Goal: Information Seeking & Learning: Learn about a topic

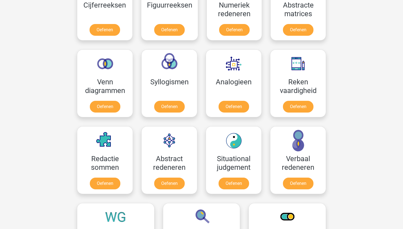
scroll to position [289, 0]
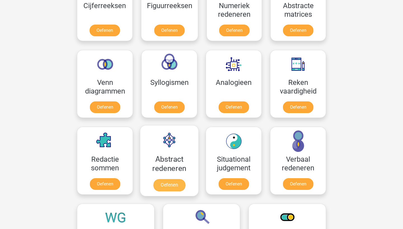
click at [168, 187] on link "Oefenen" at bounding box center [169, 185] width 32 height 12
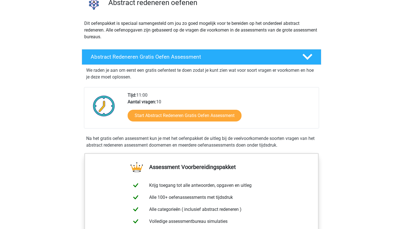
scroll to position [48, 0]
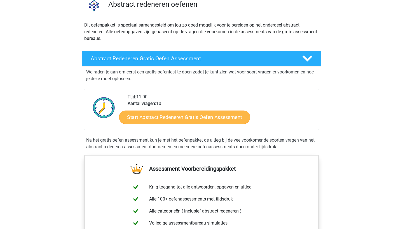
click at [170, 119] on link "Start Abstract Redeneren Gratis Oefen Assessment" at bounding box center [184, 116] width 131 height 13
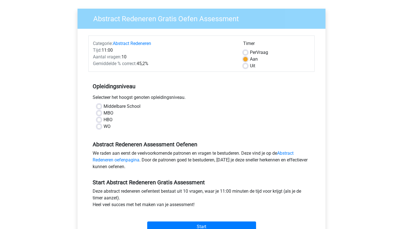
scroll to position [41, 0]
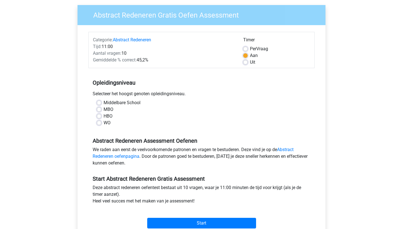
click at [107, 116] on label "HBO" at bounding box center [107, 116] width 9 height 7
click at [101, 116] on input "HBO" at bounding box center [99, 116] width 4 height 6
radio input "true"
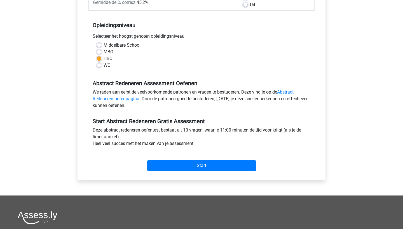
scroll to position [100, 0]
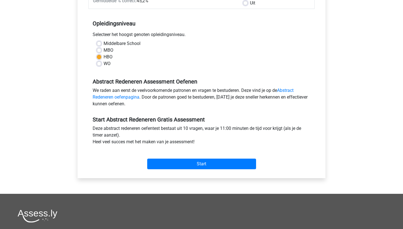
click at [172, 182] on div "Abstract Redeneren Gratis Oefen Assessment Categorie: Abstract Redeneren Tijd: …" at bounding box center [201, 65] width 257 height 257
click at [175, 166] on input "Start" at bounding box center [201, 164] width 109 height 11
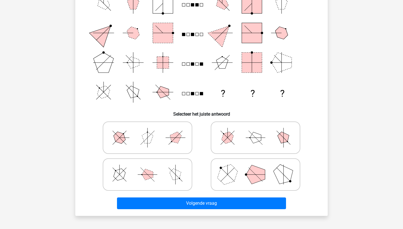
scroll to position [79, 0]
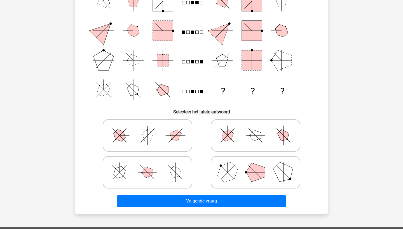
click at [258, 175] on line at bounding box center [258, 176] width 7 height 7
click at [258, 166] on input "radio" at bounding box center [257, 164] width 4 height 4
radio input "true"
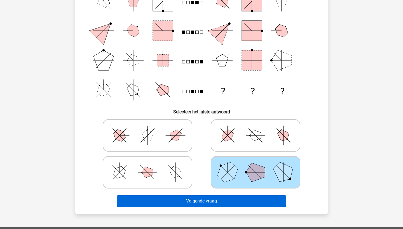
click at [240, 202] on button "Volgende vraag" at bounding box center [201, 201] width 169 height 12
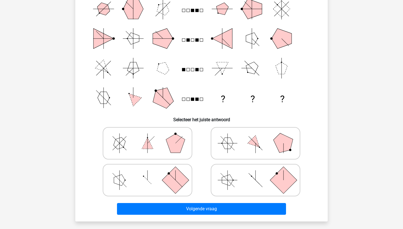
scroll to position [69, 0]
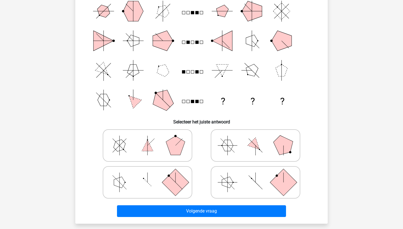
click at [241, 152] on icon at bounding box center [255, 146] width 84 height 28
click at [255, 139] on input "radio" at bounding box center [257, 137] width 4 height 4
radio input "true"
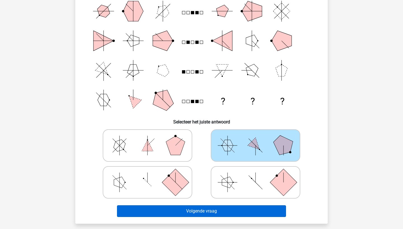
click at [208, 208] on button "Volgende vraag" at bounding box center [201, 212] width 169 height 12
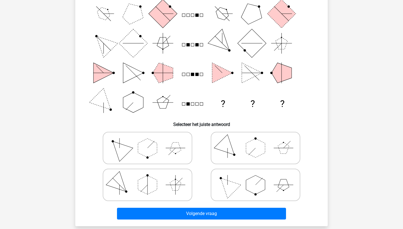
scroll to position [71, 0]
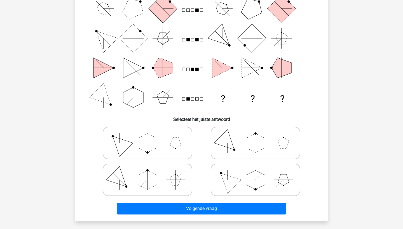
click at [162, 193] on icon at bounding box center [147, 180] width 84 height 28
click at [151, 173] on input "radio" at bounding box center [149, 171] width 4 height 4
radio input "true"
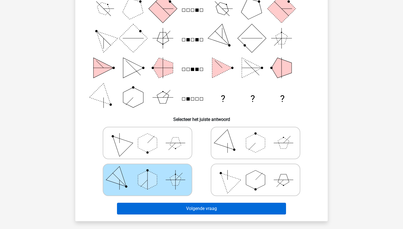
click at [172, 207] on button "Volgende vraag" at bounding box center [201, 209] width 169 height 12
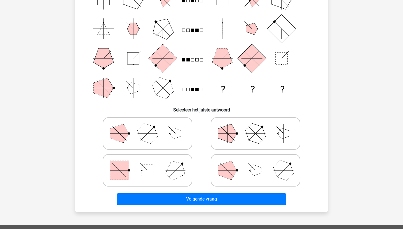
scroll to position [83, 0]
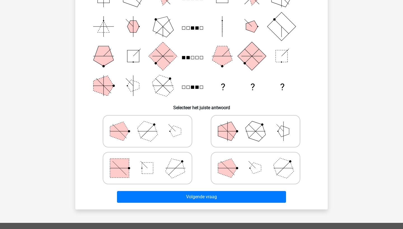
click at [231, 163] on polygon at bounding box center [227, 168] width 19 height 19
click at [255, 161] on input "radio" at bounding box center [257, 160] width 4 height 4
radio input "true"
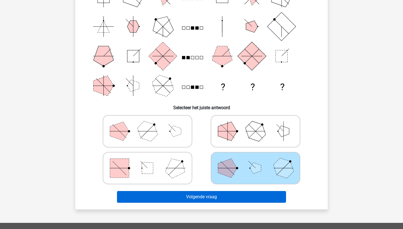
click at [215, 191] on button "Volgende vraag" at bounding box center [201, 197] width 169 height 12
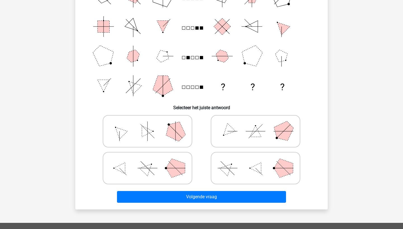
scroll to position [28, 0]
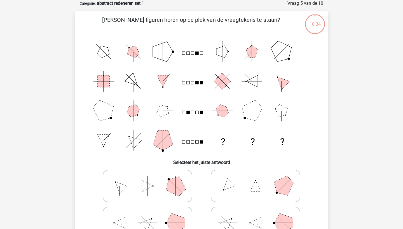
click at [175, 180] on polygon at bounding box center [175, 186] width 27 height 27
click at [151, 179] on input "radio" at bounding box center [149, 178] width 4 height 4
radio input "true"
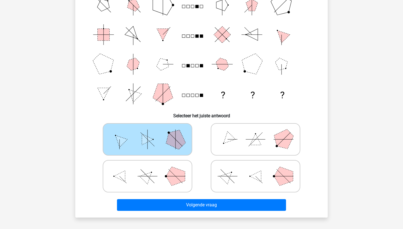
scroll to position [76, 0]
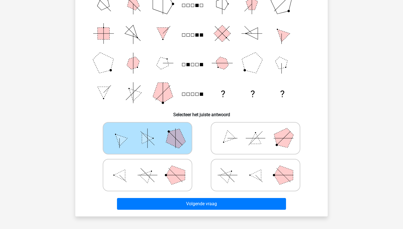
click at [189, 198] on div "Volgende vraag" at bounding box center [201, 203] width 234 height 18
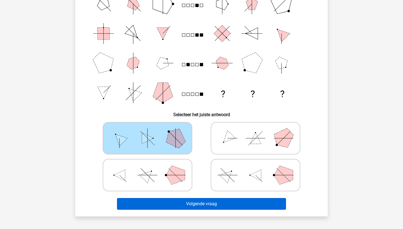
click at [190, 201] on button "Volgende vraag" at bounding box center [201, 204] width 169 height 12
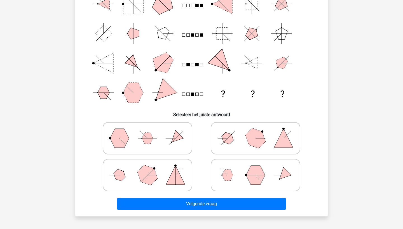
scroll to position [28, 0]
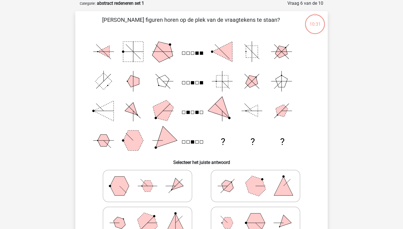
click at [237, 180] on icon at bounding box center [255, 186] width 84 height 28
click at [255, 179] on input "radio" at bounding box center [257, 178] width 4 height 4
radio input "true"
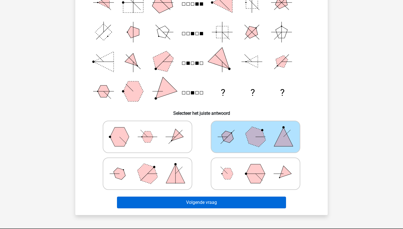
click at [218, 204] on button "Volgende vraag" at bounding box center [201, 203] width 169 height 12
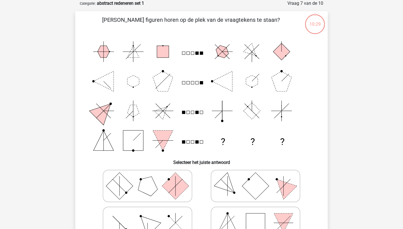
click at [167, 175] on icon at bounding box center [147, 186] width 84 height 28
click at [151, 176] on input "radio" at bounding box center [149, 178] width 4 height 4
radio input "true"
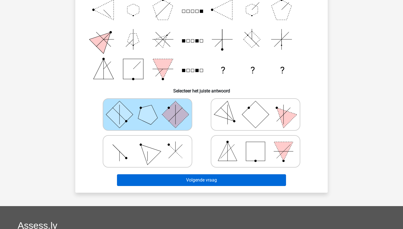
click at [170, 181] on button "Volgende vraag" at bounding box center [201, 181] width 169 height 12
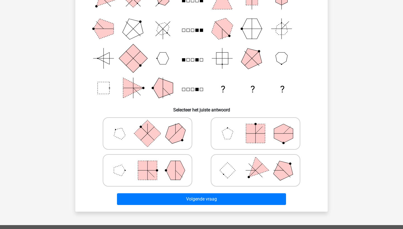
scroll to position [96, 0]
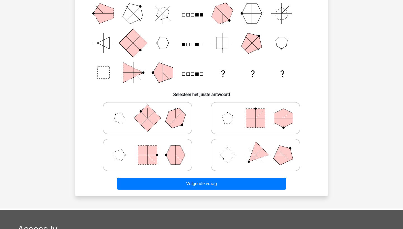
click at [249, 153] on icon at bounding box center [255, 155] width 84 height 28
click at [255, 148] on input "radio" at bounding box center [257, 147] width 4 height 4
radio input "true"
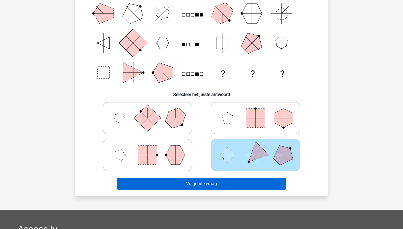
click at [217, 179] on button "Volgende vraag" at bounding box center [201, 184] width 169 height 12
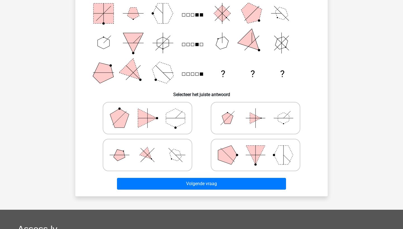
scroll to position [28, 0]
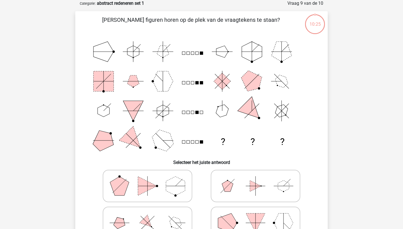
click at [217, 179] on icon at bounding box center [255, 186] width 84 height 28
click at [255, 179] on input "radio" at bounding box center [257, 178] width 4 height 4
radio input "true"
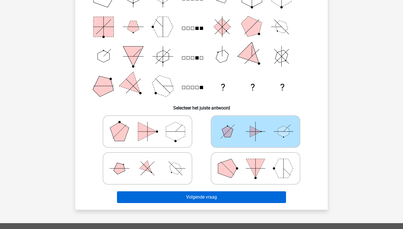
click at [197, 202] on button "Volgende vraag" at bounding box center [201, 198] width 169 height 12
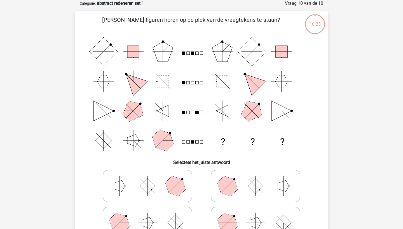
click at [156, 188] on icon at bounding box center [147, 186] width 84 height 28
click at [151, 179] on input "radio" at bounding box center [149, 178] width 4 height 4
radio input "true"
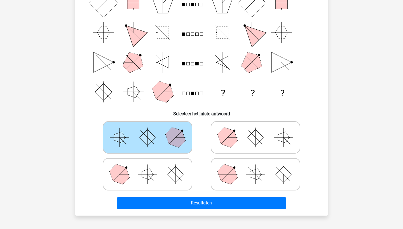
scroll to position [93, 0]
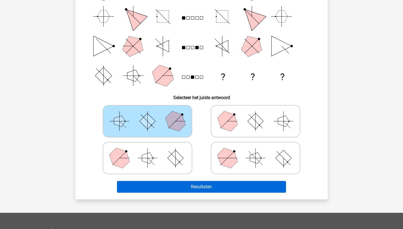
click at [165, 192] on button "Resultaten" at bounding box center [201, 187] width 169 height 12
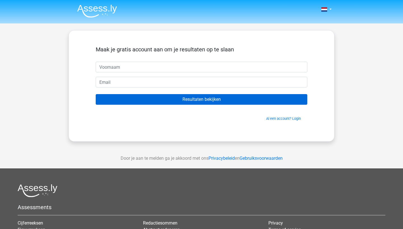
click at [182, 97] on input "Resultaten bekijken" at bounding box center [201, 99] width 211 height 11
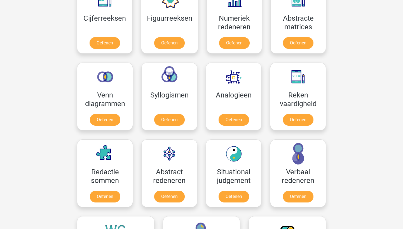
scroll to position [277, 0]
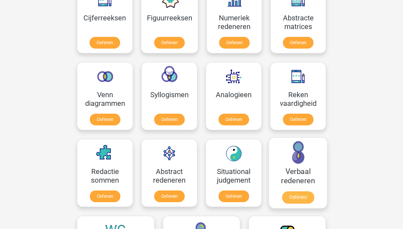
click at [284, 195] on link "Oefenen" at bounding box center [298, 198] width 32 height 12
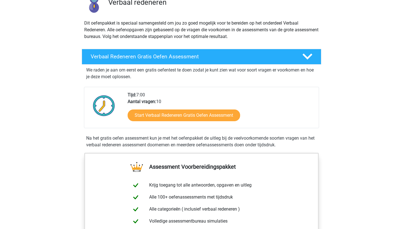
scroll to position [70, 0]
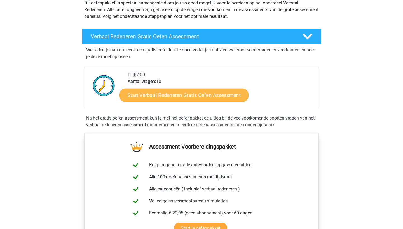
click at [192, 91] on link "Start Verbaal Redeneren Gratis Oefen Assessment" at bounding box center [183, 95] width 129 height 13
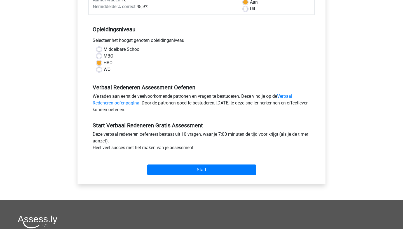
scroll to position [95, 0]
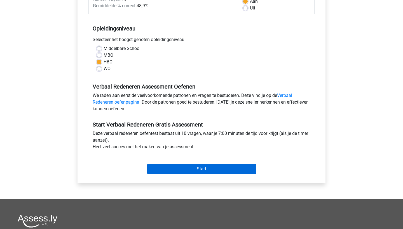
click at [181, 173] on input "Start" at bounding box center [201, 169] width 109 height 11
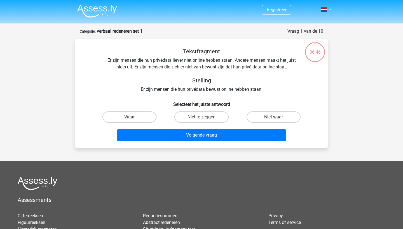
click at [267, 117] on label "Niet waar" at bounding box center [273, 117] width 54 height 11
click at [273, 117] on input "Niet waar" at bounding box center [275, 119] width 4 height 4
radio input "true"
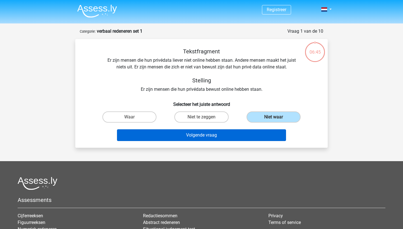
click at [236, 136] on button "Volgende vraag" at bounding box center [201, 135] width 169 height 12
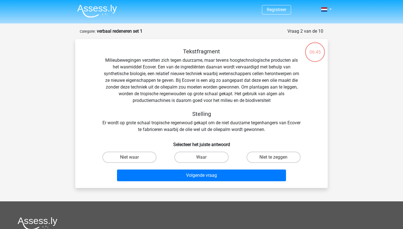
scroll to position [28, 0]
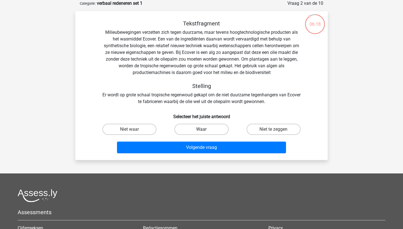
click at [216, 132] on label "Waar" at bounding box center [201, 129] width 54 height 11
click at [205, 132] on input "Waar" at bounding box center [203, 131] width 4 height 4
radio input "true"
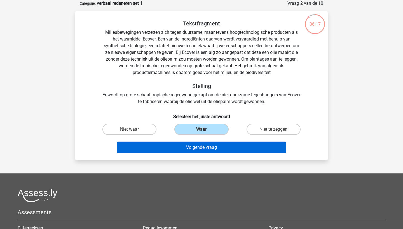
click at [212, 147] on button "Volgende vraag" at bounding box center [201, 148] width 169 height 12
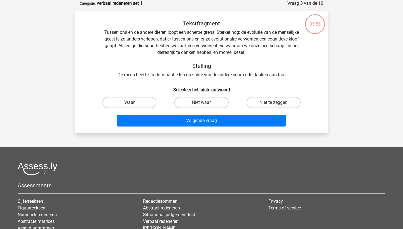
click at [147, 107] on label "Waar" at bounding box center [129, 102] width 54 height 11
click at [133, 106] on input "Waar" at bounding box center [131, 105] width 4 height 4
radio input "true"
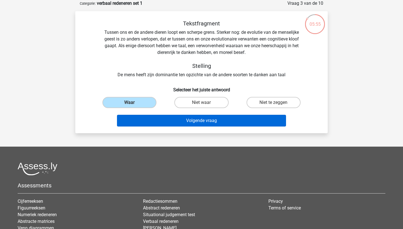
click at [150, 119] on button "Volgende vraag" at bounding box center [201, 121] width 169 height 12
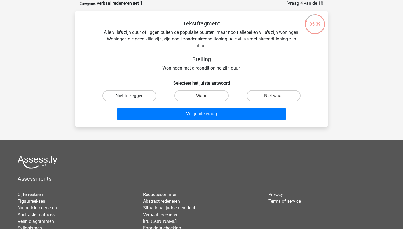
click at [137, 93] on label "Niet te zeggen" at bounding box center [129, 95] width 54 height 11
click at [133, 96] on input "Niet te zeggen" at bounding box center [131, 98] width 4 height 4
radio input "true"
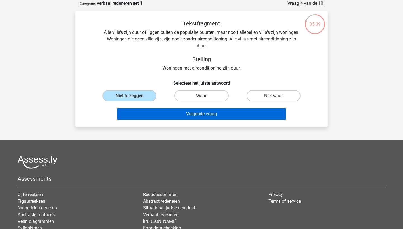
click at [158, 119] on button "Volgende vraag" at bounding box center [201, 114] width 169 height 12
